Goal: Find specific page/section: Find specific page/section

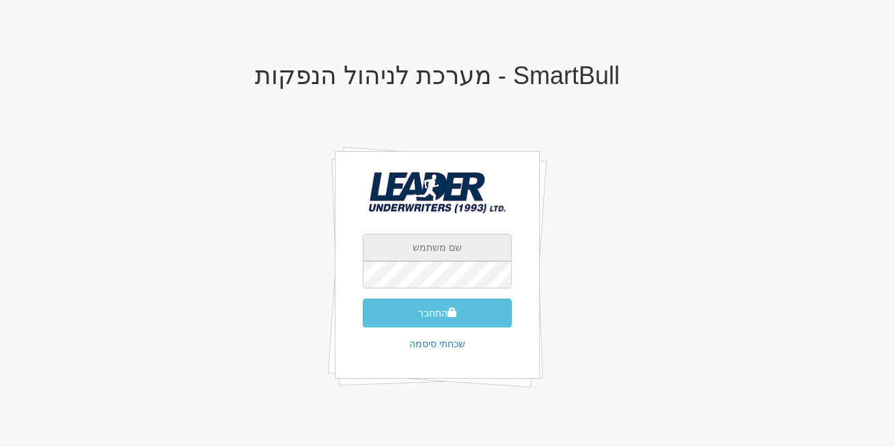
type input "[EMAIL_ADDRESS][DOMAIN_NAME]"
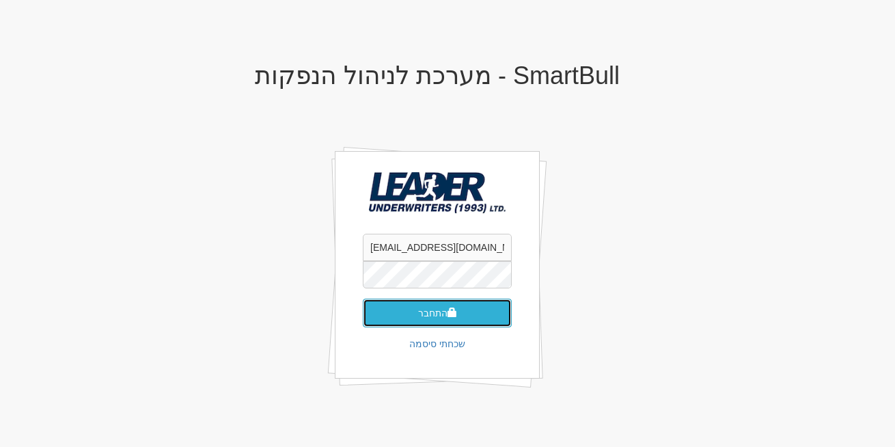
click at [420, 323] on button "התחבר" at bounding box center [437, 313] width 149 height 29
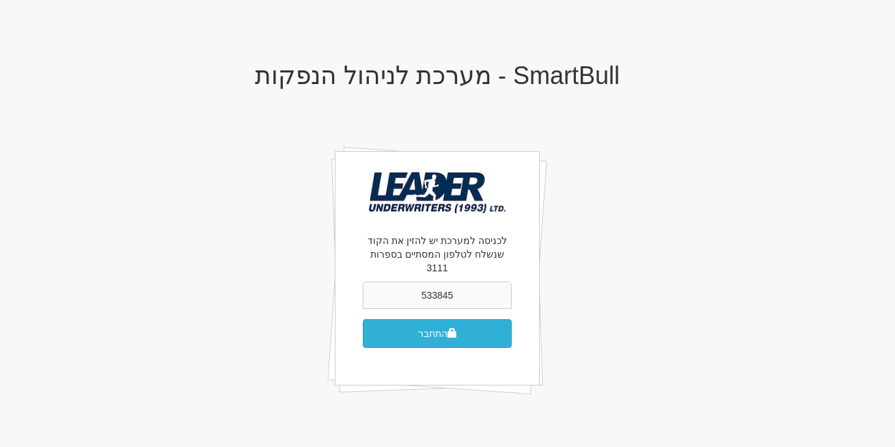
type input "533845"
click at [427, 327] on button "התחבר" at bounding box center [437, 333] width 149 height 29
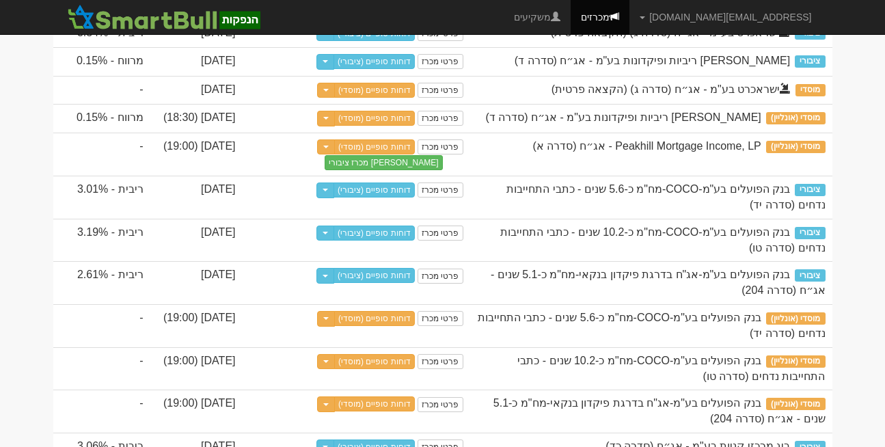
scroll to position [200, 0]
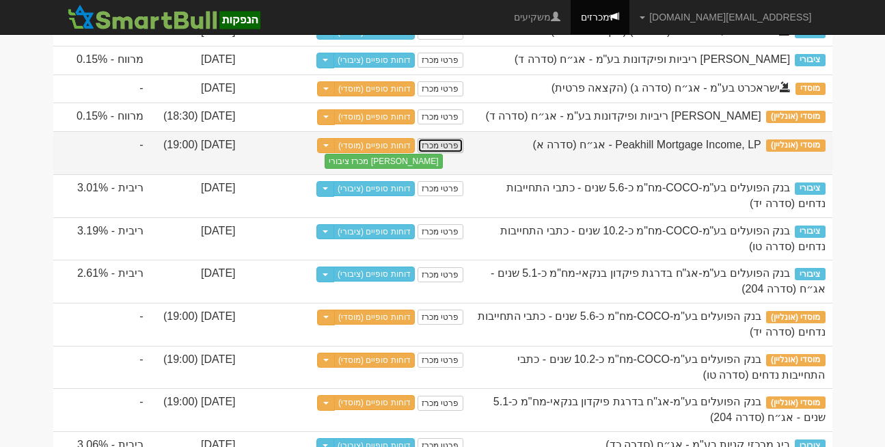
click at [445, 153] on link "פרטי מכרז" at bounding box center [440, 145] width 45 height 15
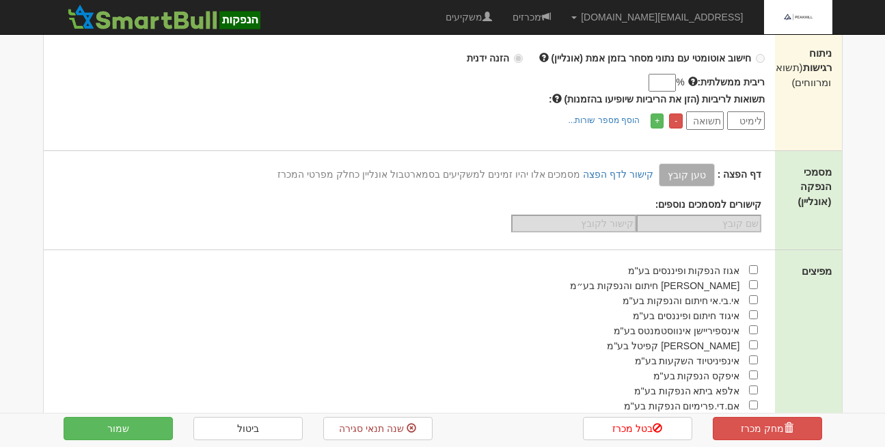
scroll to position [474, 0]
click at [626, 168] on link "קישור לדף הפצה" at bounding box center [618, 173] width 70 height 11
